Goal: Check status: Check status

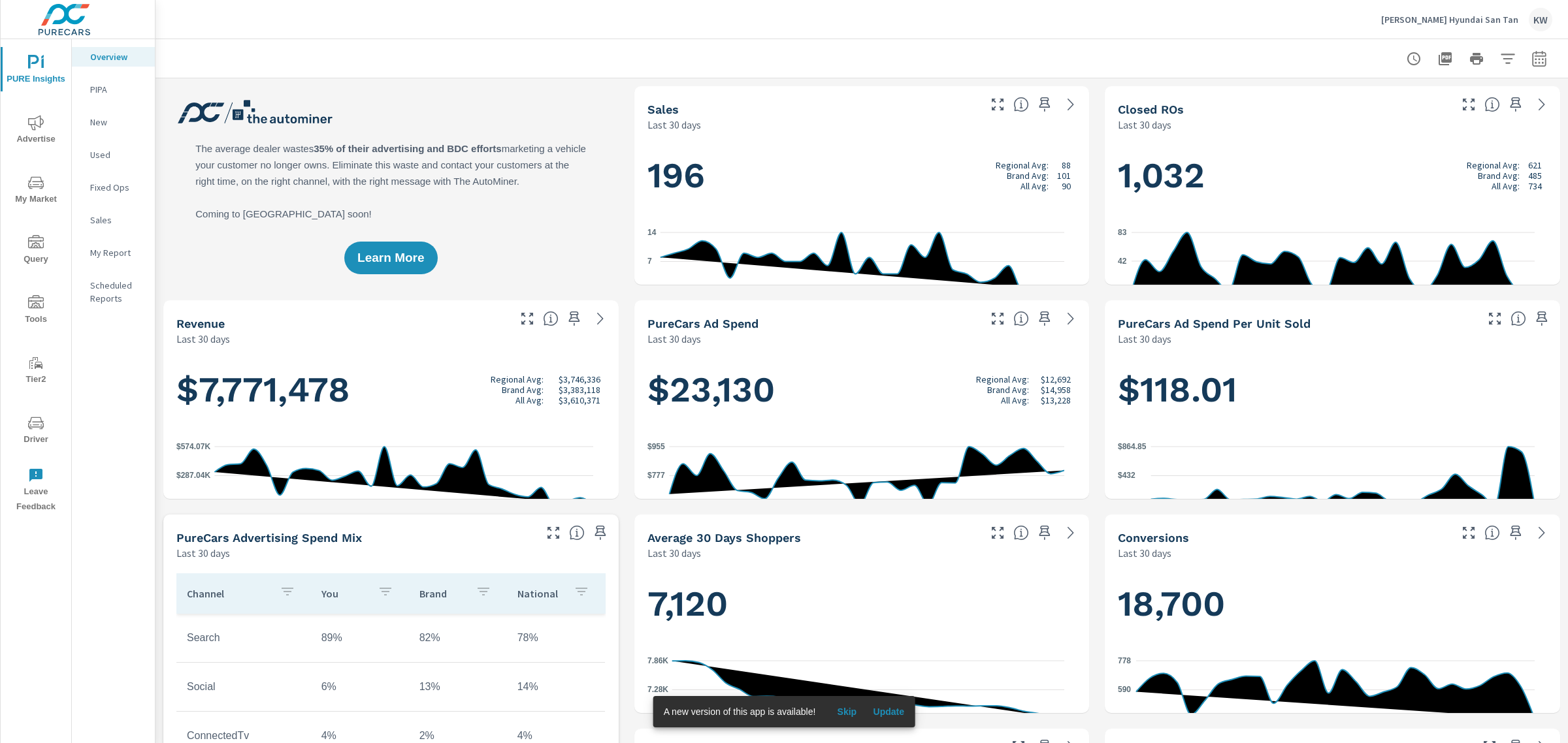
scroll to position [1, 0]
click at [29, 134] on span "Advertise" at bounding box center [36, 130] width 63 height 32
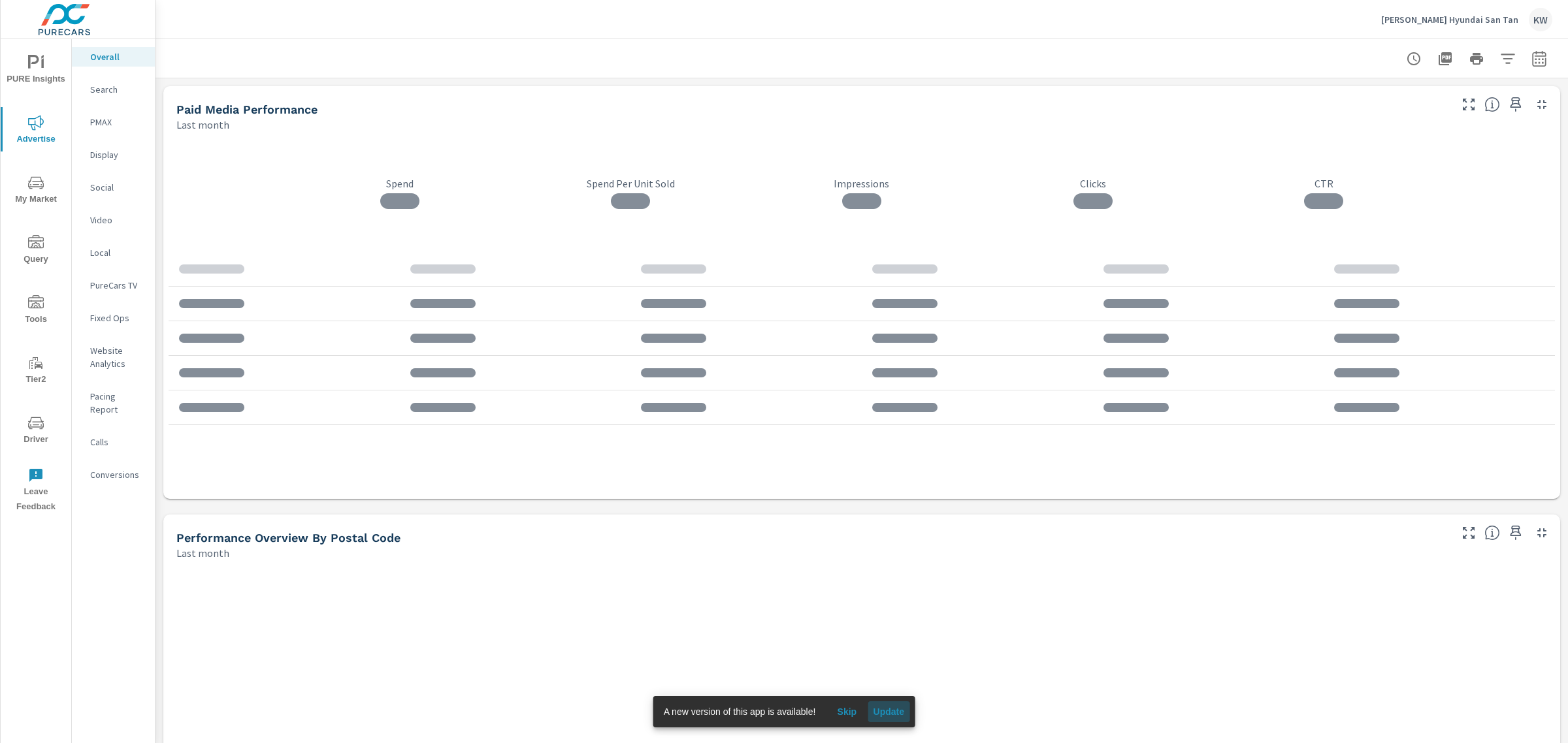
click at [892, 707] on span "Update" at bounding box center [888, 712] width 31 height 12
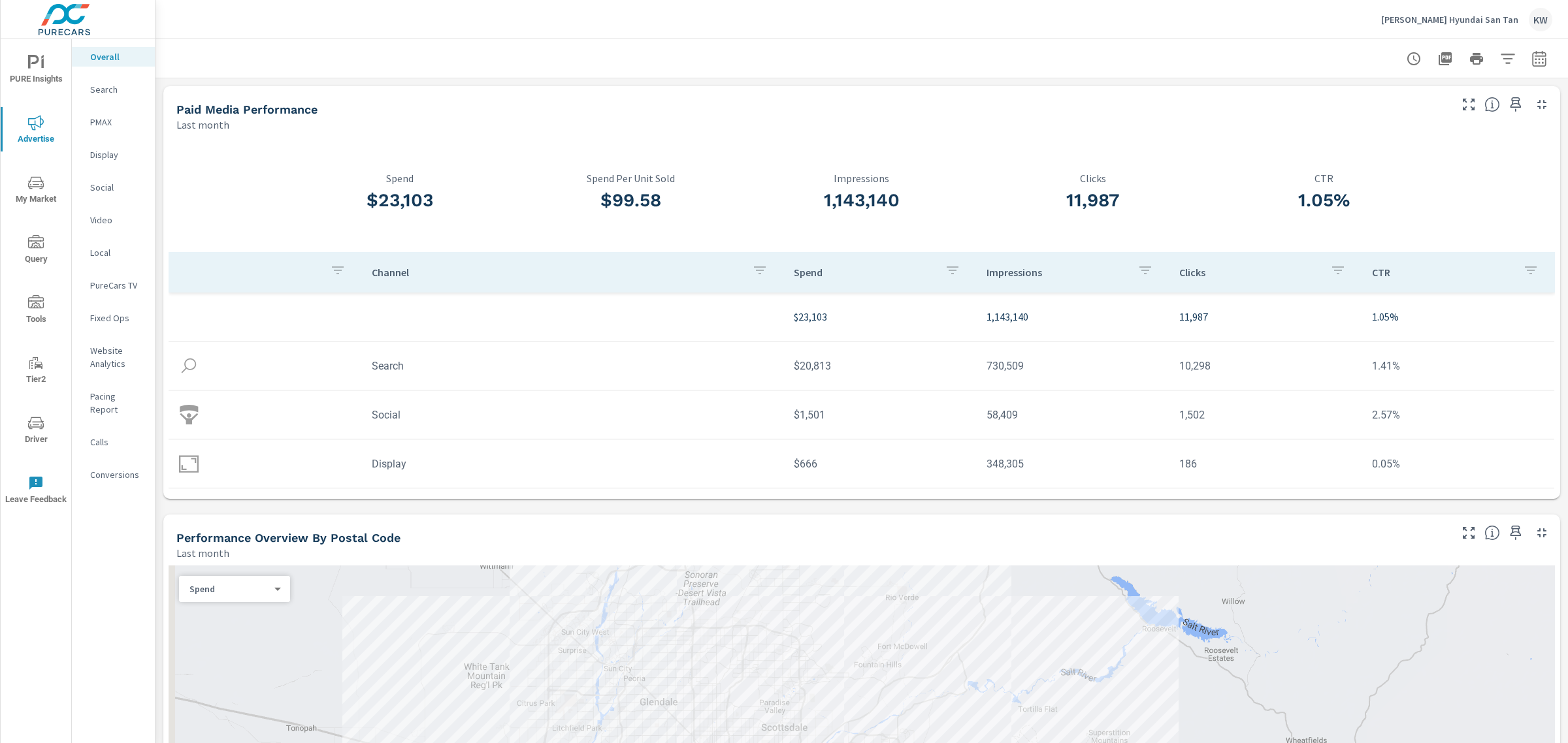
click at [130, 292] on p "PureCars TV" at bounding box center [117, 285] width 54 height 13
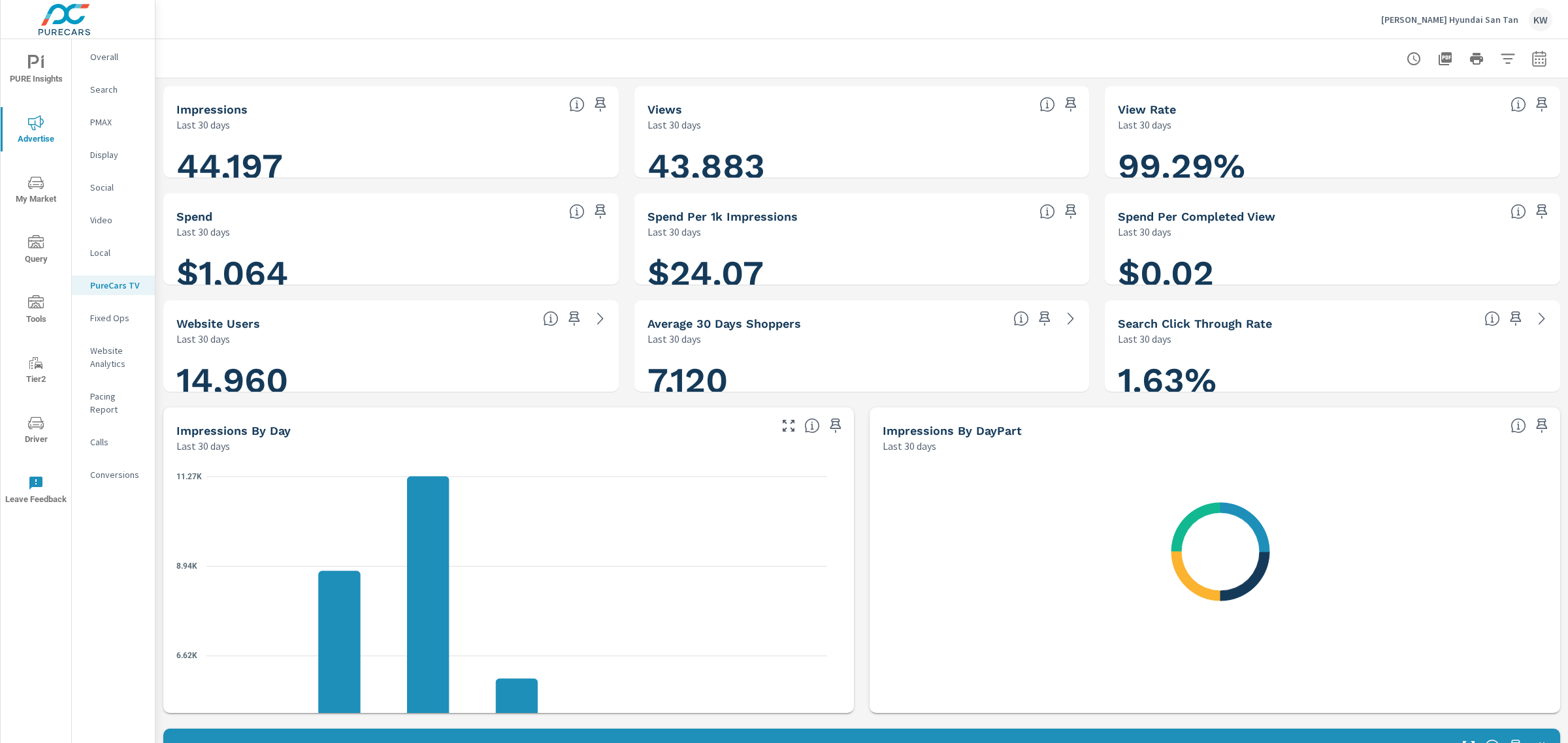
scroll to position [1, 0]
click at [1532, 57] on icon "button" at bounding box center [1538, 58] width 13 height 16
click at [1478, 121] on select "Custom Yesterday Last week Last 7 days Last 14 days Last 30 days Last 45 days L…" at bounding box center [1422, 115] width 130 height 26
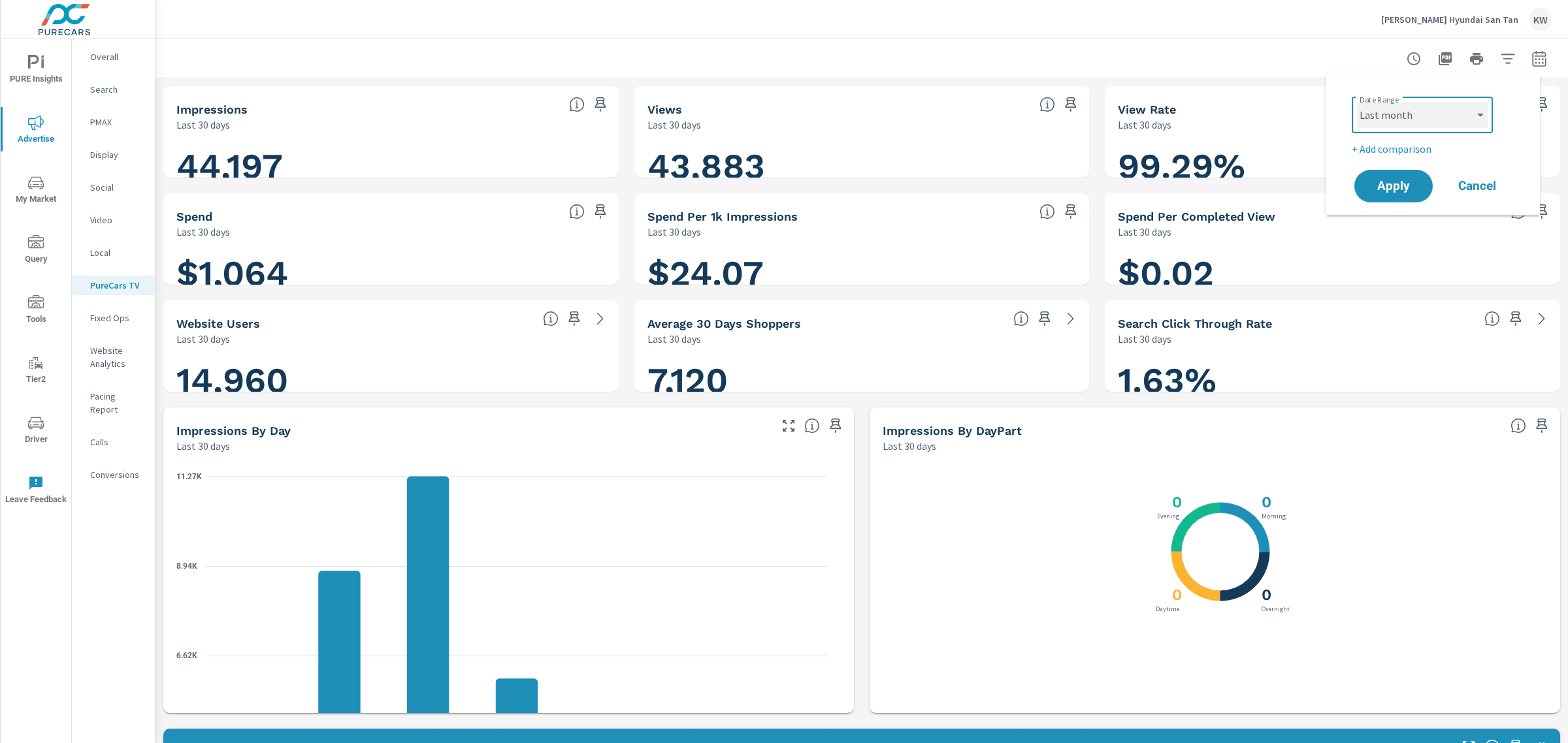
click at [1357, 102] on select "Custom Yesterday Last week Last 7 days Last 14 days Last 30 days Last 45 days L…" at bounding box center [1422, 115] width 130 height 26
select select "Last month"
click at [1390, 192] on span "Apply" at bounding box center [1393, 186] width 53 height 13
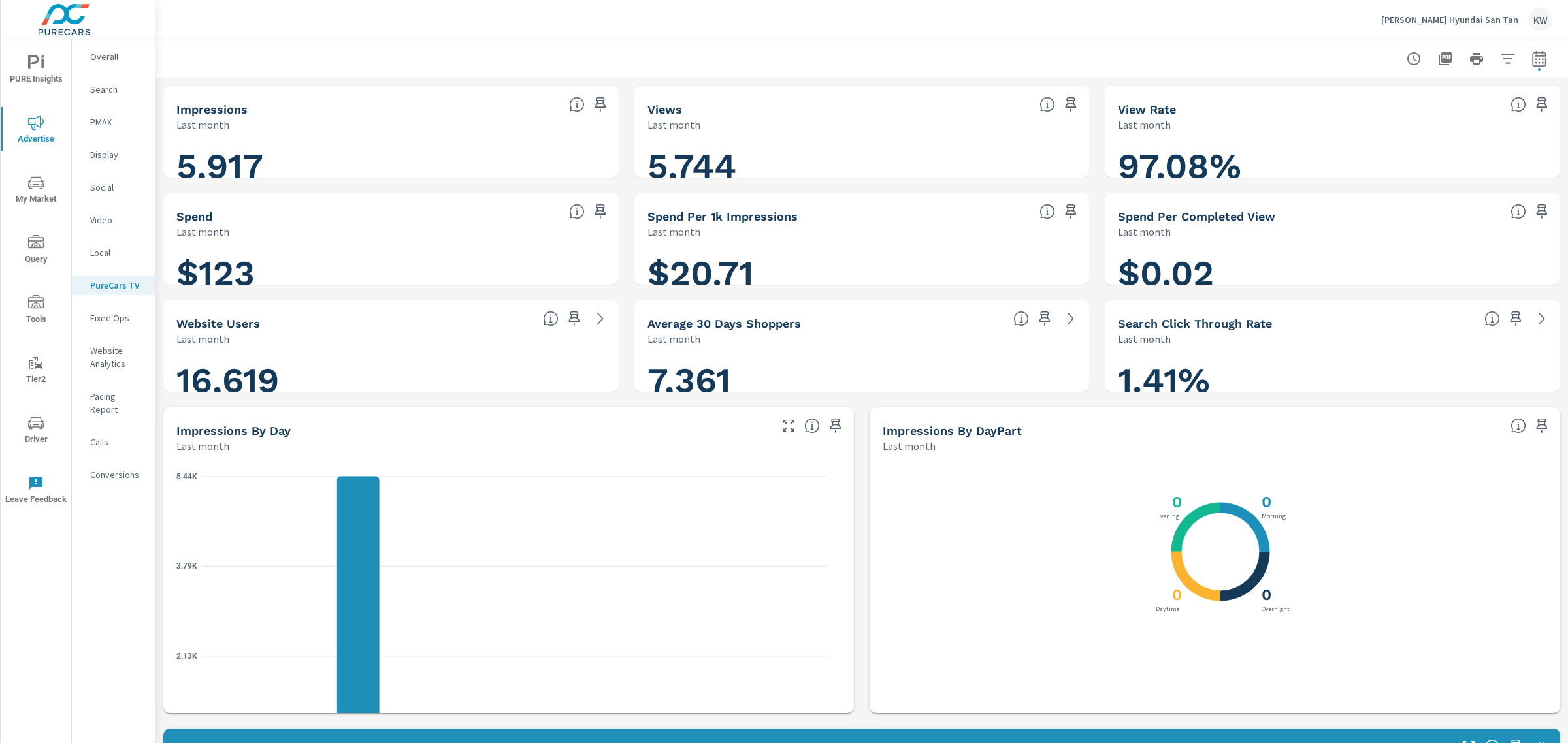
scroll to position [1, 0]
click at [1438, 60] on icon "button" at bounding box center [1445, 59] width 13 height 13
